Goal: Use online tool/utility: Use online tool/utility

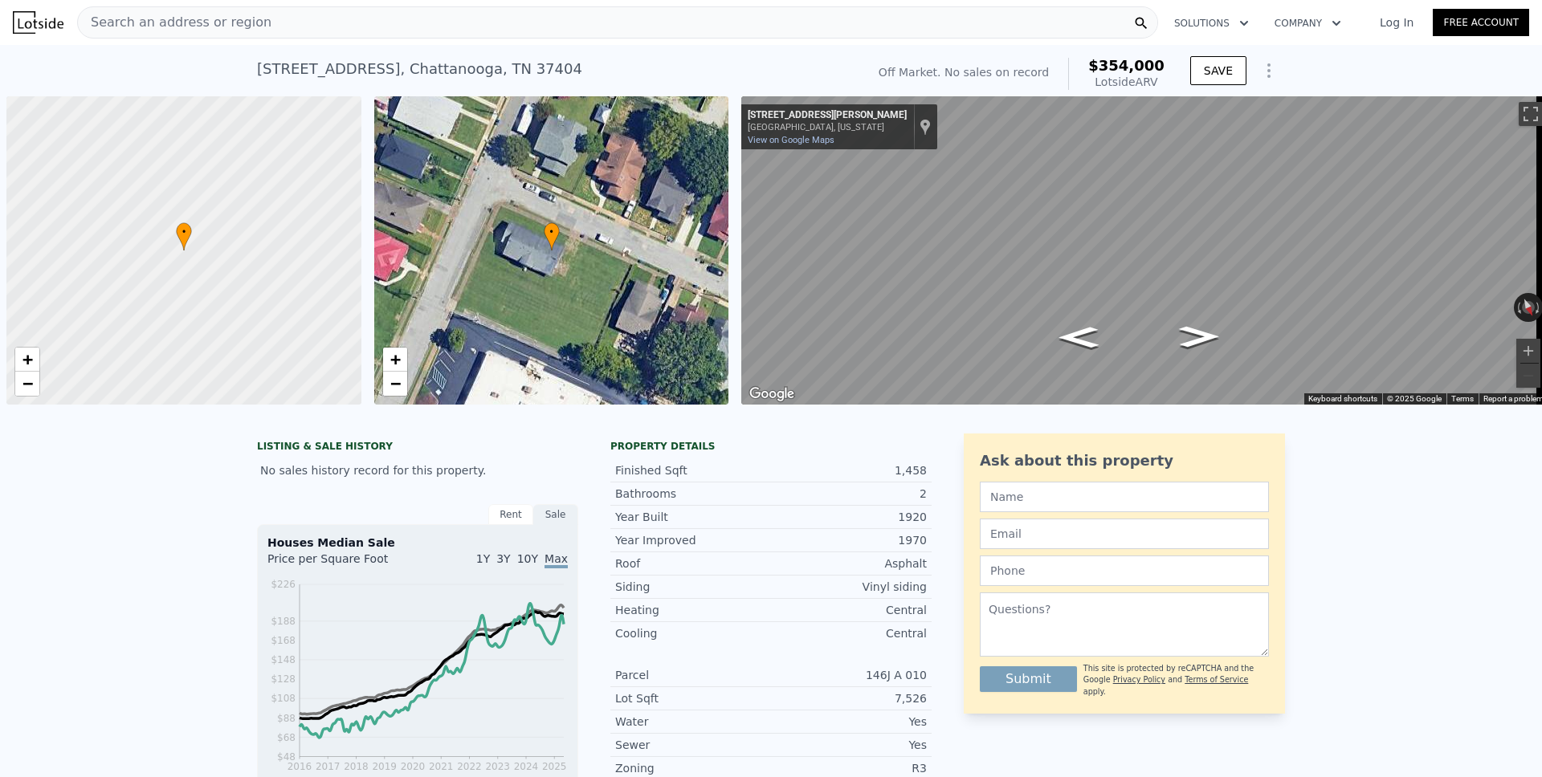
scroll to position [0, 6]
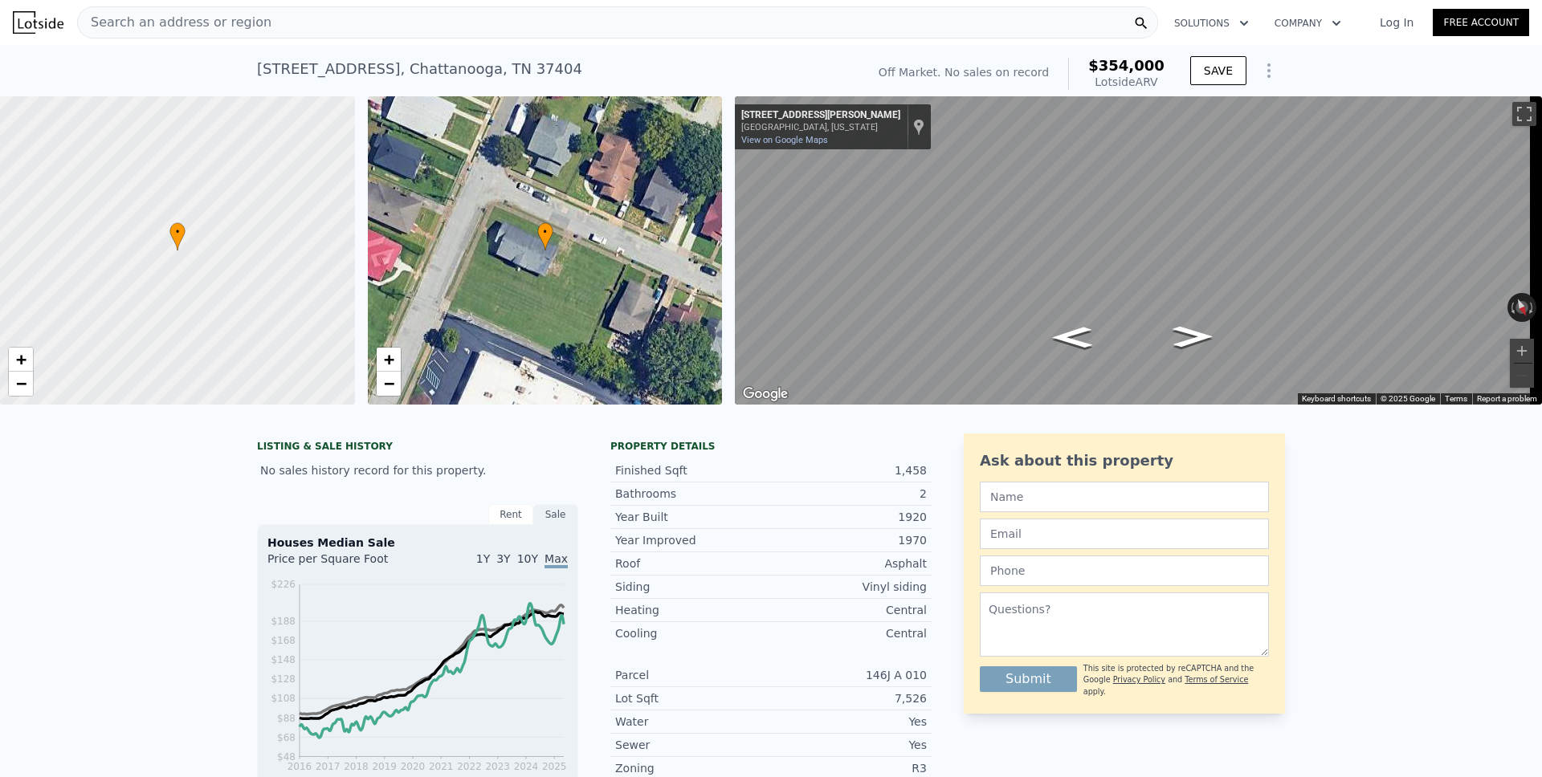
click at [187, 26] on span "Search an address or region" at bounding box center [175, 22] width 194 height 19
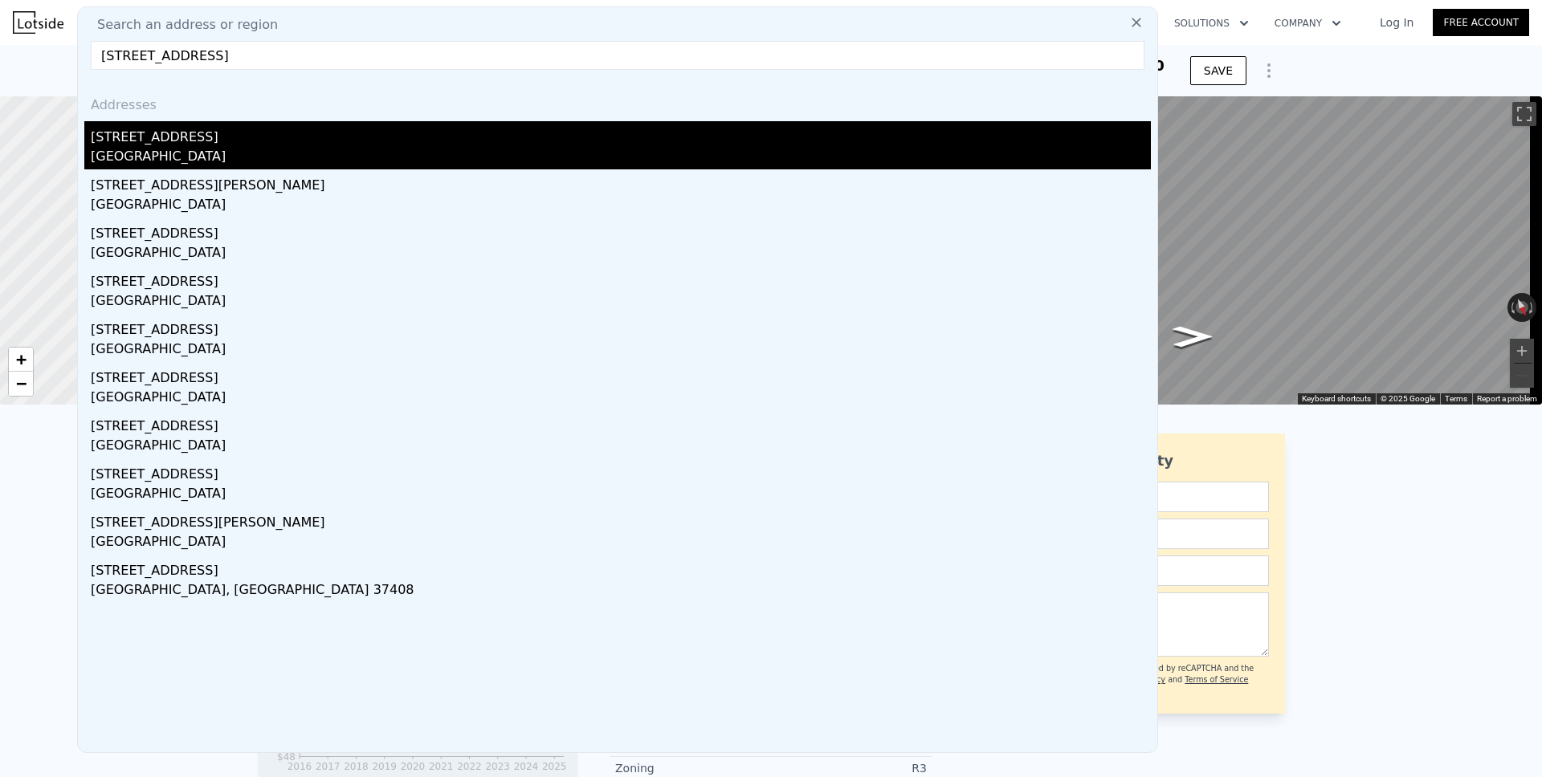
type input "[STREET_ADDRESS]"
click at [148, 138] on div "[STREET_ADDRESS]" at bounding box center [621, 134] width 1060 height 26
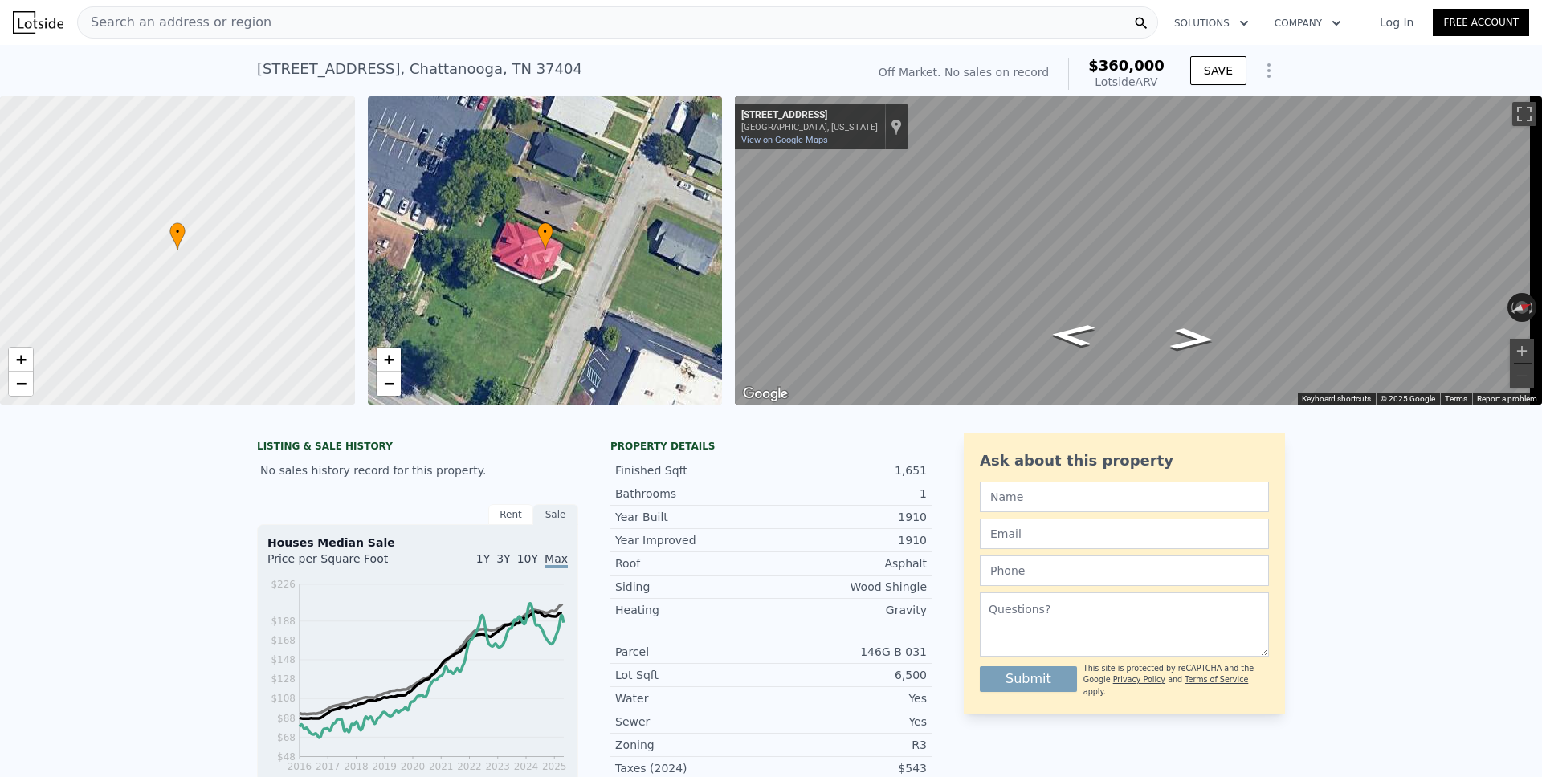
click at [1259, 75] on icon "Show Options" at bounding box center [1268, 70] width 19 height 19
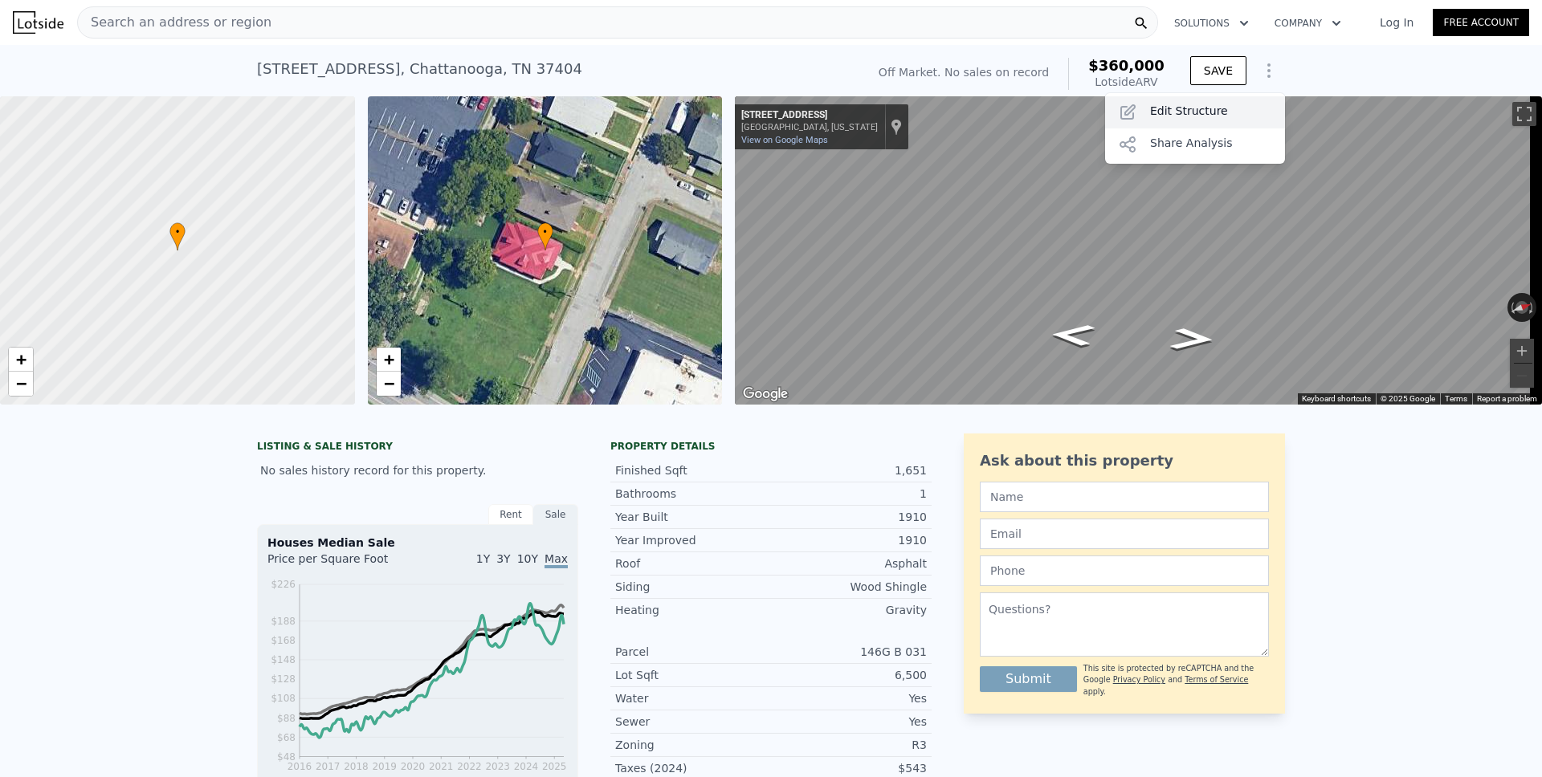
click at [1207, 108] on div "Edit Structure" at bounding box center [1195, 112] width 180 height 32
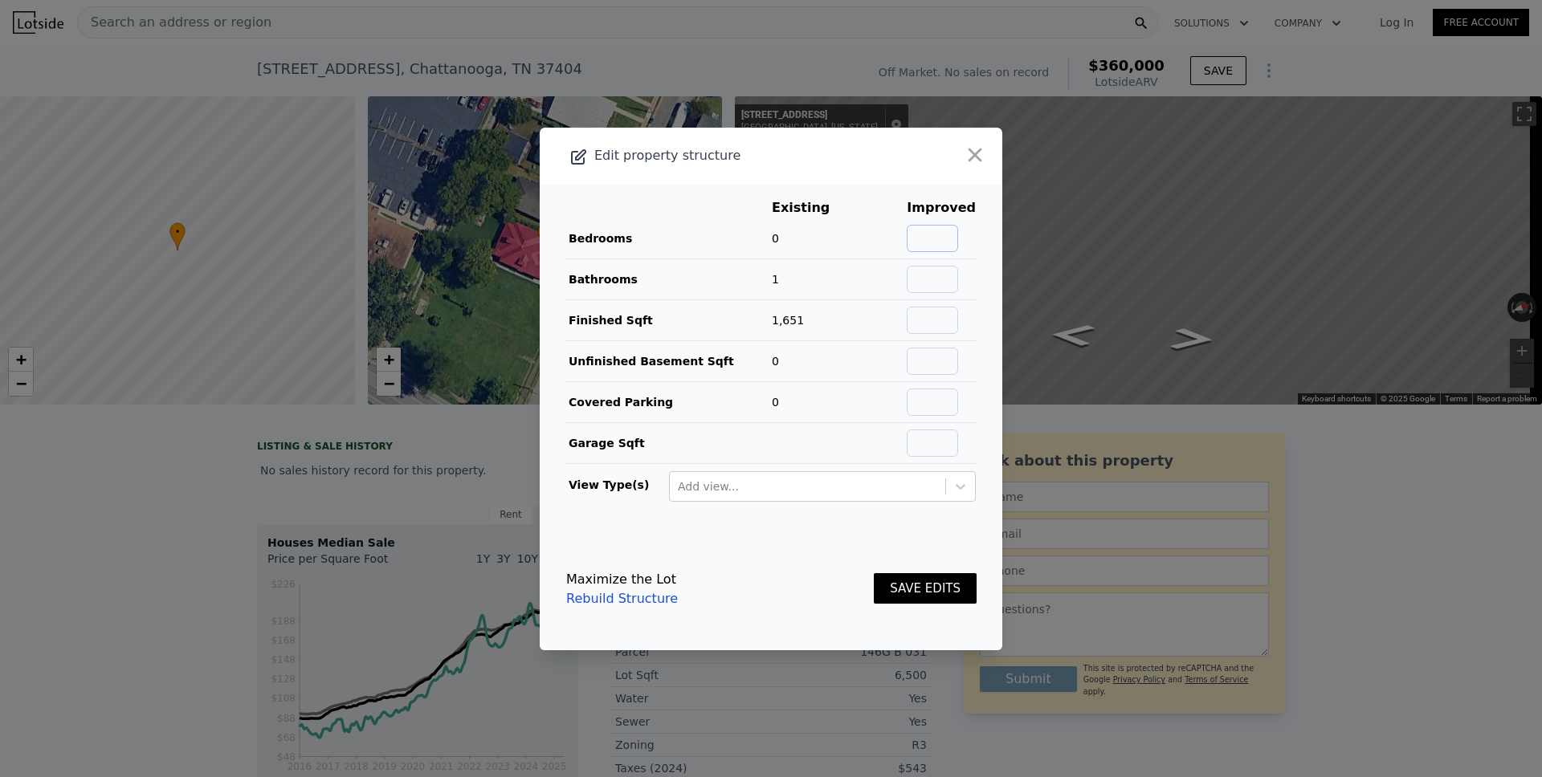
click at [930, 239] on input "text" at bounding box center [931, 238] width 51 height 27
type input "3"
click at [903, 585] on button "SAVE EDITS" at bounding box center [925, 588] width 103 height 31
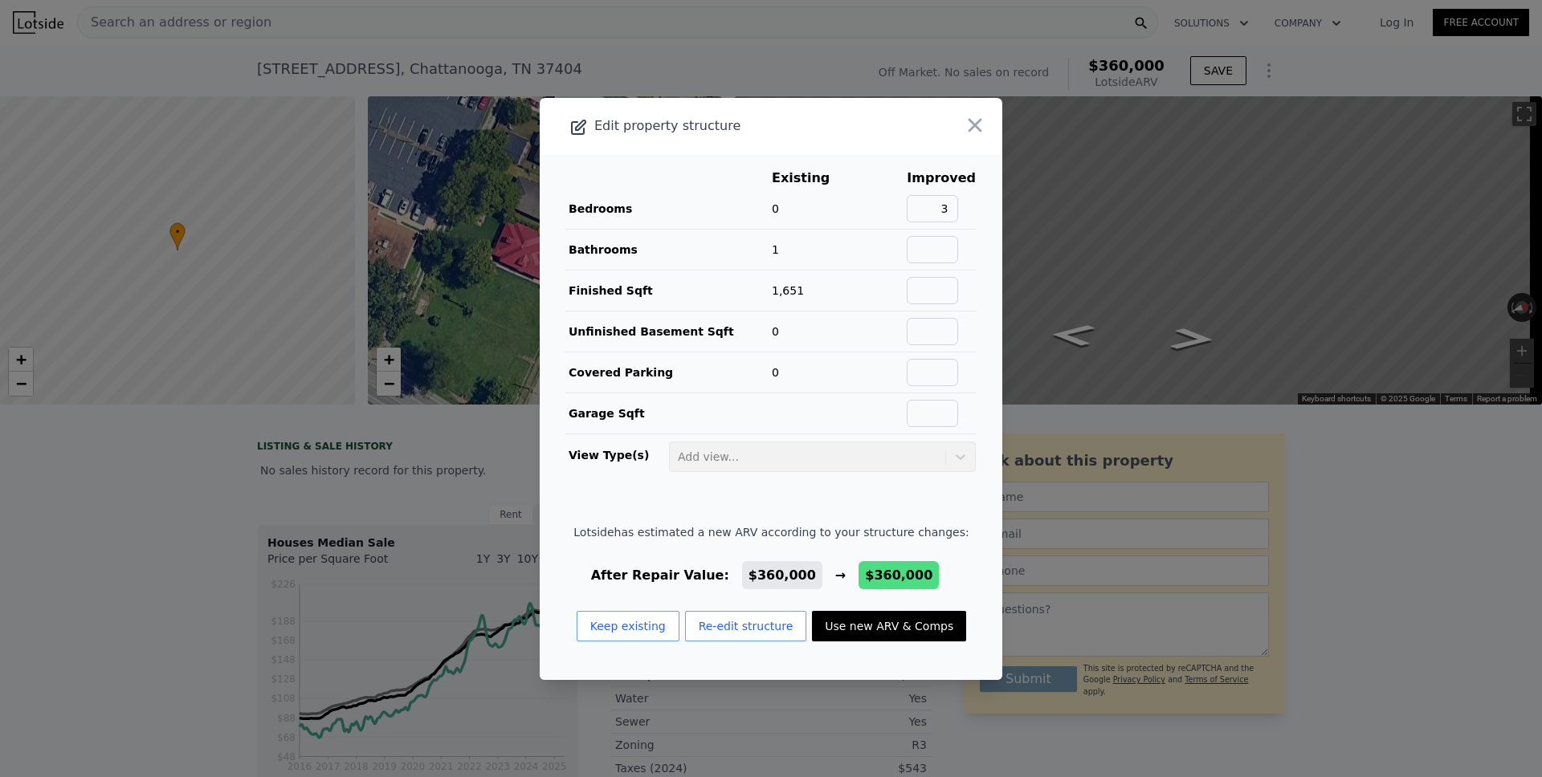
click at [873, 623] on button "Use new ARV & Comps" at bounding box center [889, 626] width 154 height 31
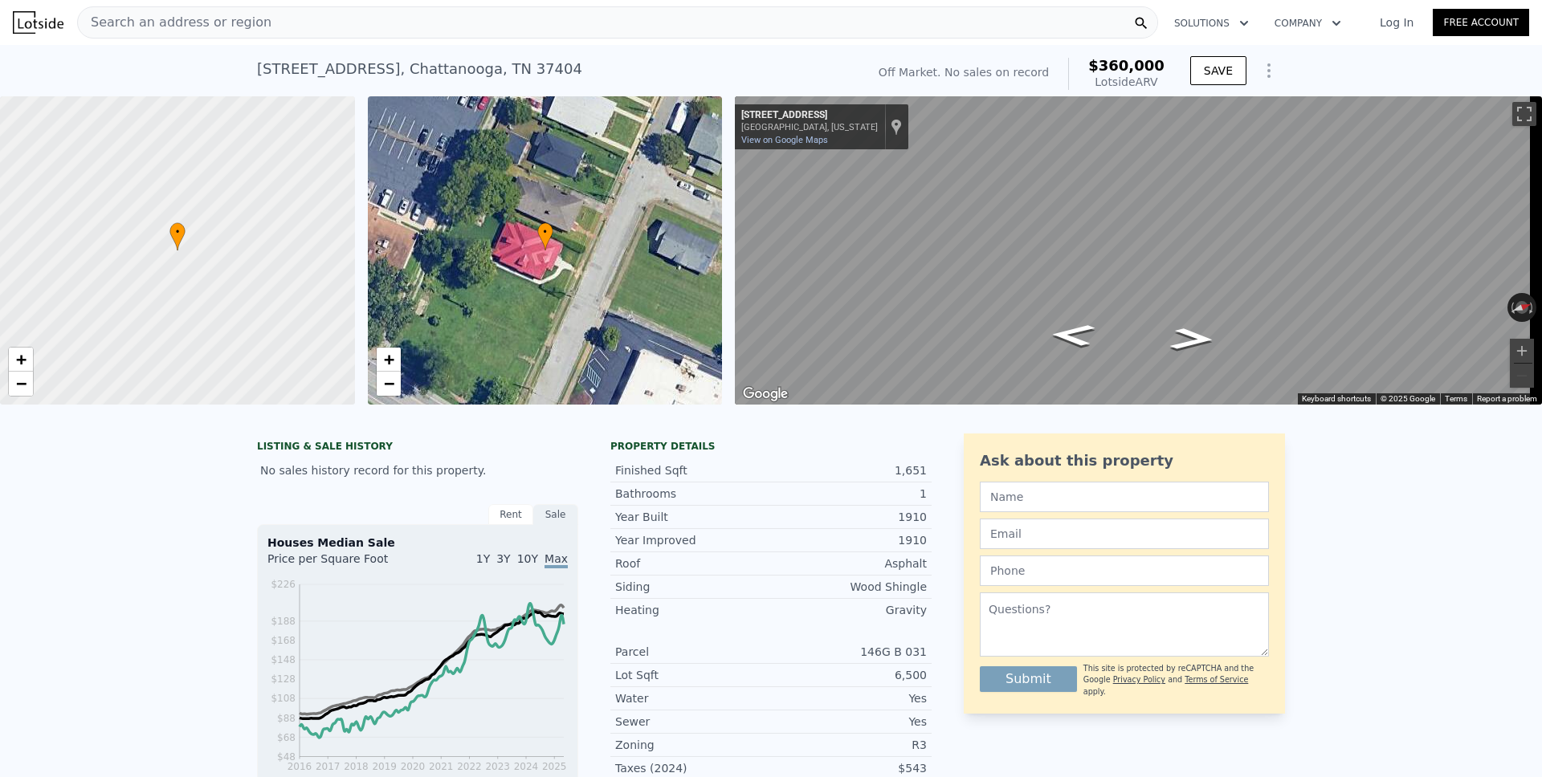
type input "2212"
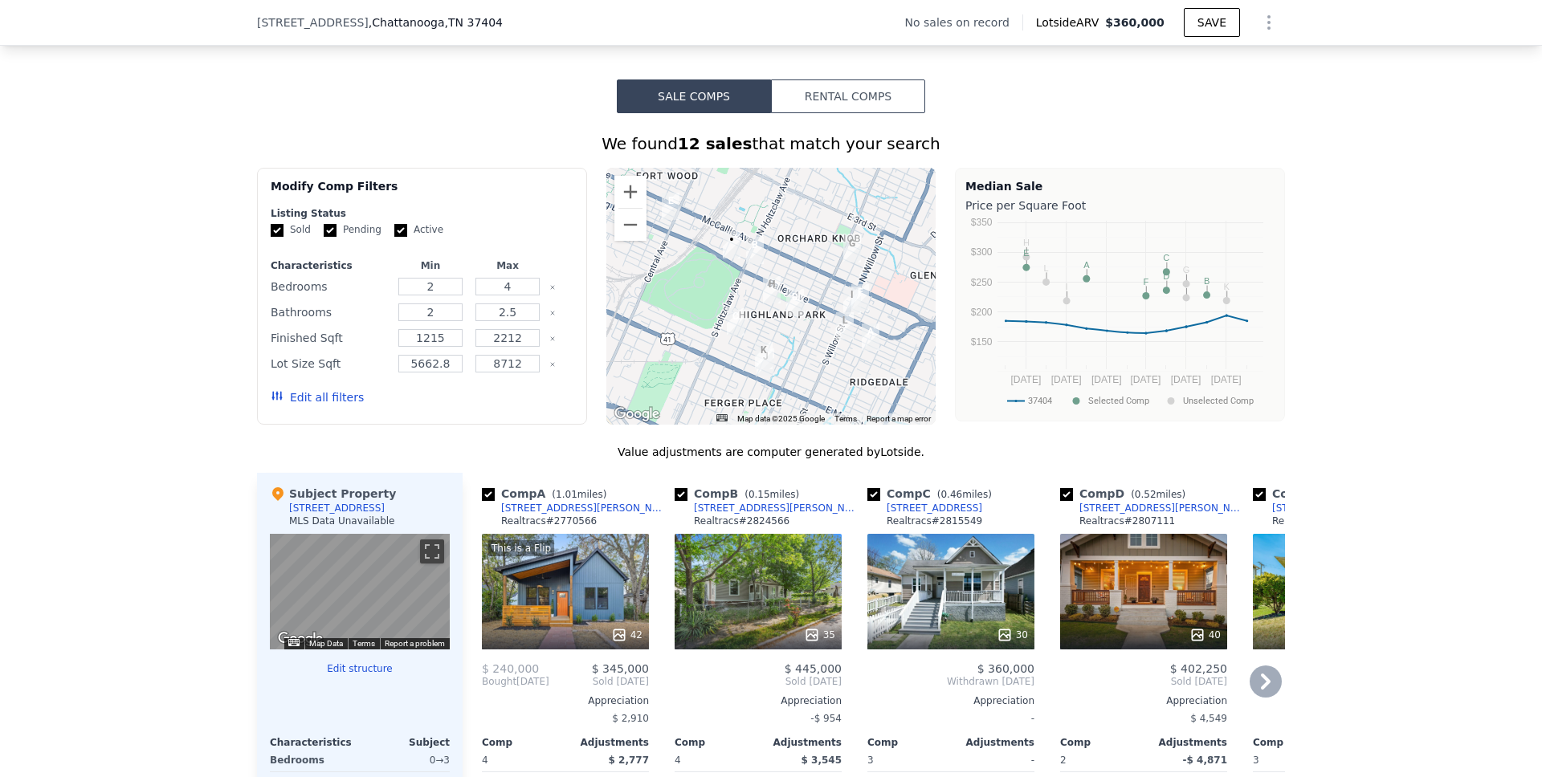
scroll to position [1152, 0]
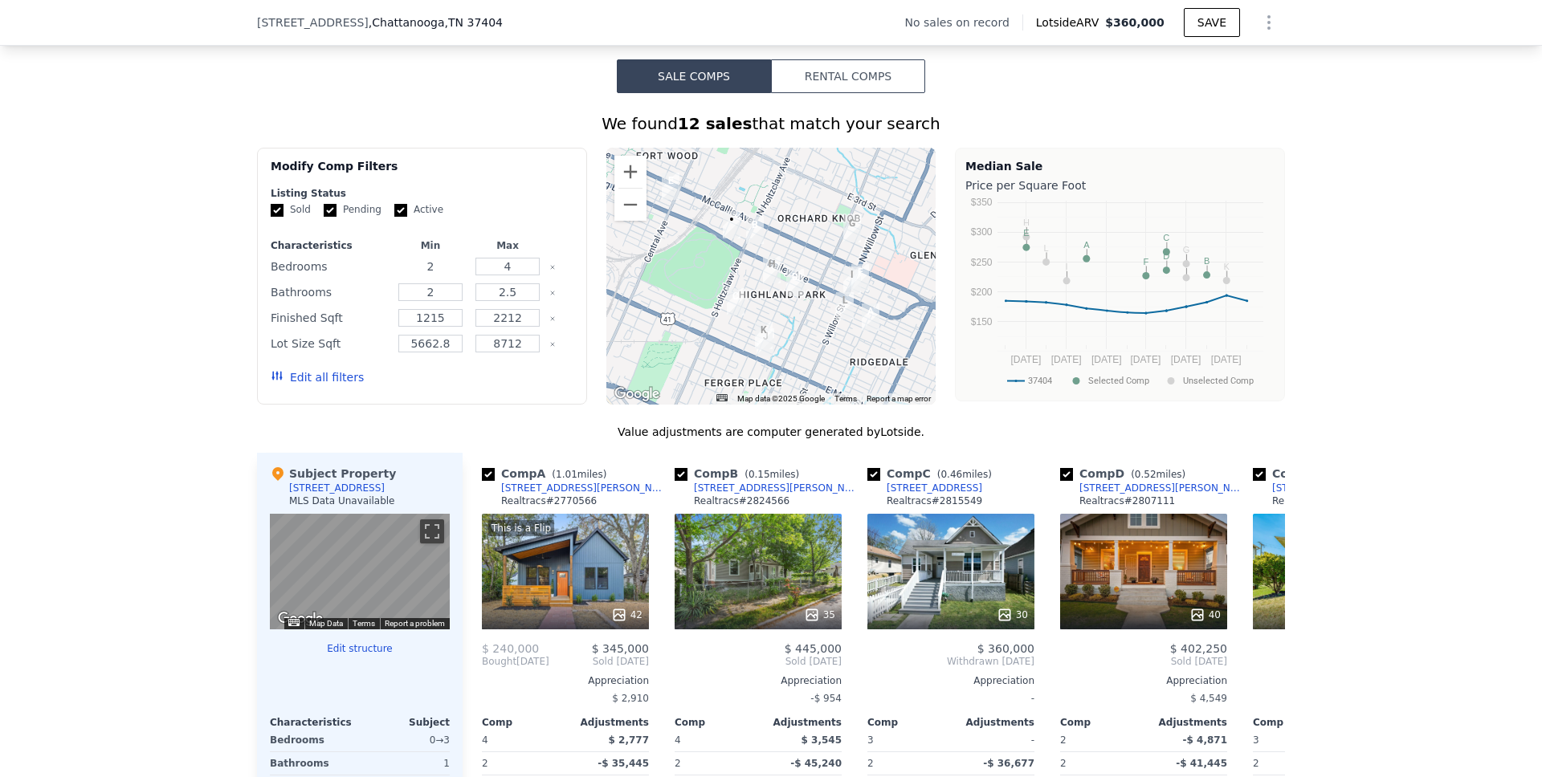
click at [431, 275] on input "2" at bounding box center [429, 267] width 63 height 18
type input "3"
click at [428, 275] on input "3" at bounding box center [429, 267] width 63 height 18
drag, startPoint x: 511, startPoint y: 293, endPoint x: 490, endPoint y: 293, distance: 20.9
click at [490, 275] on input "4" at bounding box center [506, 267] width 63 height 18
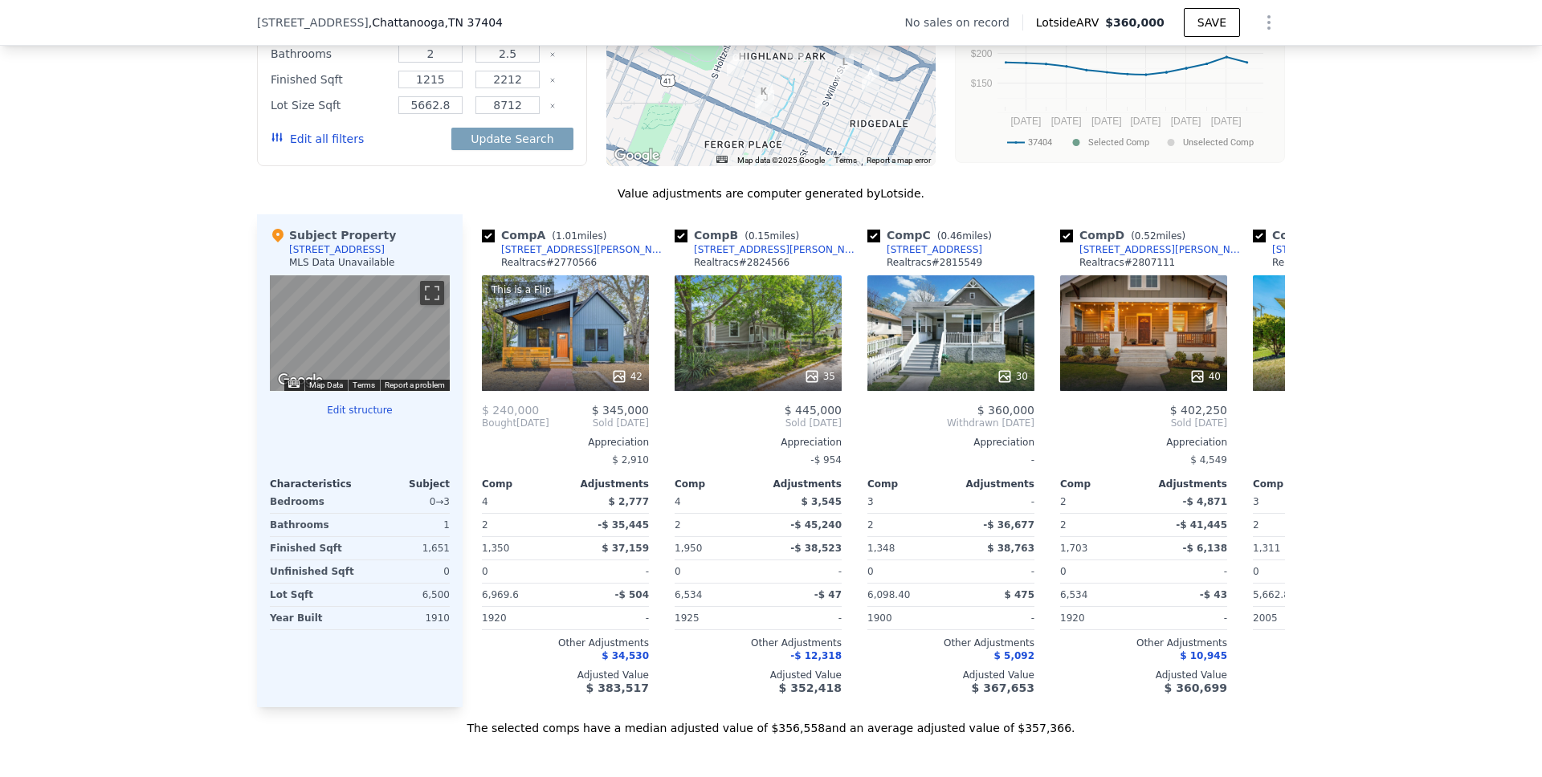
scroll to position [1391, 0]
type input "3"
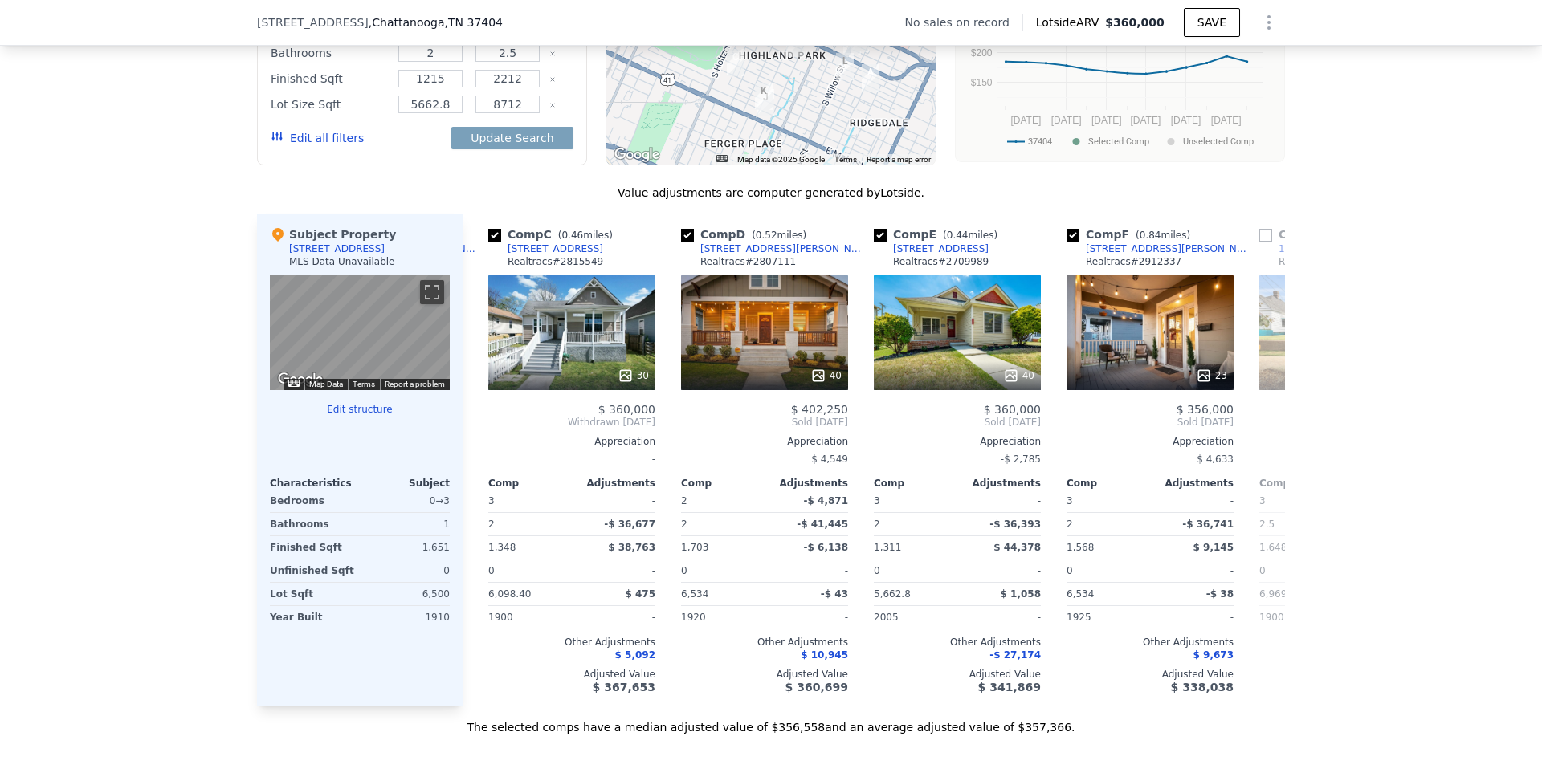
scroll to position [0, 0]
